Goal: Understand process/instructions: Learn how to perform a task or action

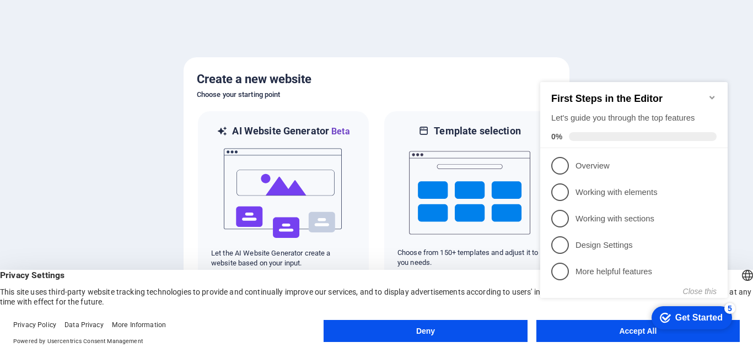
click div "checkmark Get Started 5 First Steps in the Editor Let's guide you through the t…"
click at [621, 336] on body "digitaltrendstoday.xyz Press [Ctrl] + [V] to paste an element anywhere you'd li…" at bounding box center [376, 176] width 753 height 353
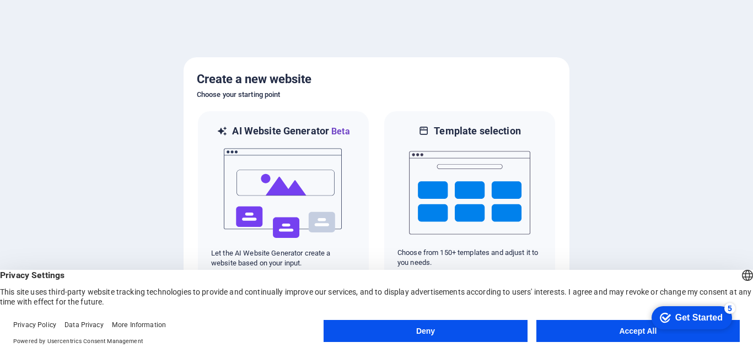
click div "checkmark Get Started 5 First Steps in the Editor Let's guide you through the t…"
click at [691, 320] on div "Get Started" at bounding box center [698, 318] width 47 height 10
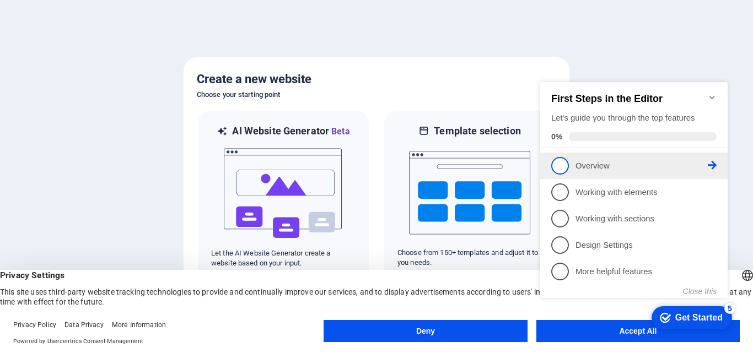
click at [596, 165] on p "Overview - incomplete" at bounding box center [641, 166] width 132 height 12
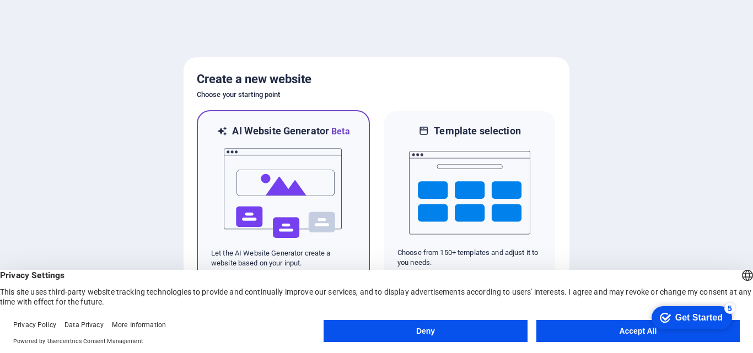
click at [258, 175] on img at bounding box center [283, 193] width 121 height 110
